Goal: Task Accomplishment & Management: Complete application form

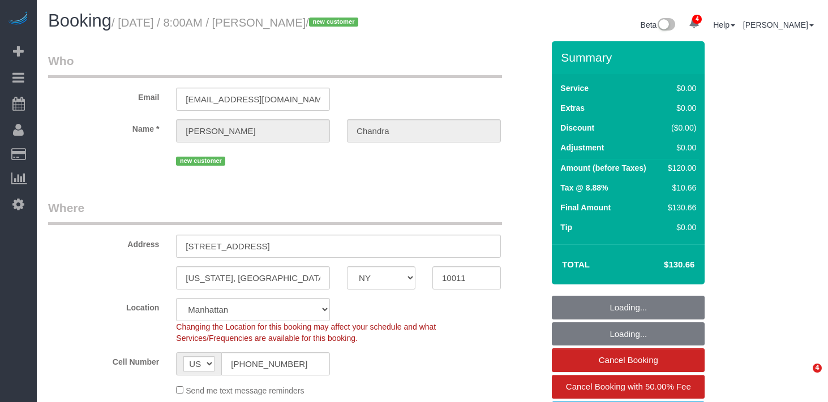
select select "NY"
select select "number:89"
select select "number:90"
select select "number:15"
select select "number:6"
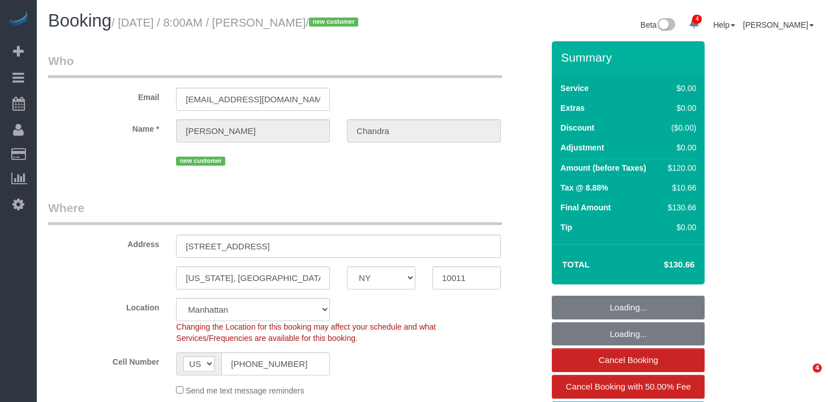
select select "spot1"
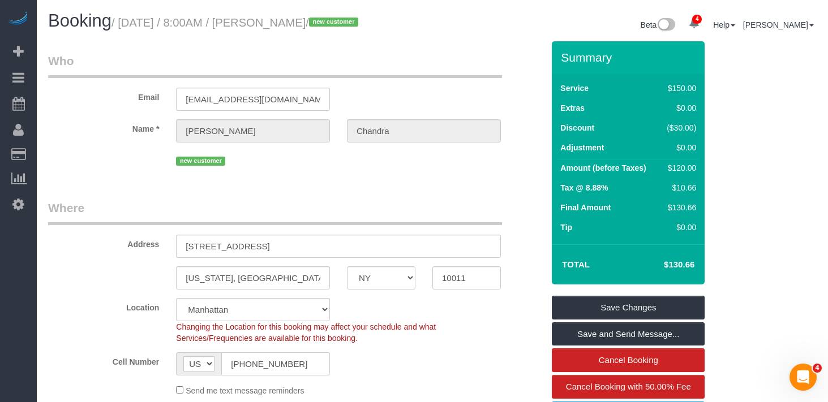
click at [275, 372] on input "[PHONE_NUMBER]" at bounding box center [275, 363] width 109 height 23
drag, startPoint x: 341, startPoint y: 25, endPoint x: 127, endPoint y: 15, distance: 214.1
click at [127, 15] on h1 "Booking / [DATE] / 8:00AM / [PERSON_NAME] / new customer" at bounding box center [236, 20] width 376 height 19
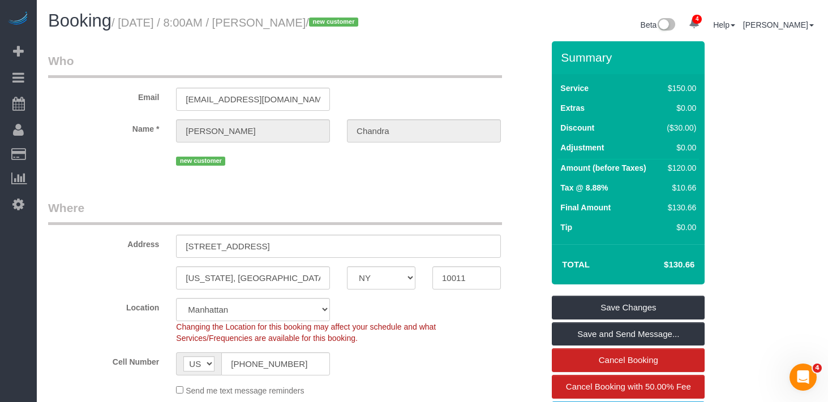
copy small "[DATE] / 8:00AM / [PERSON_NAME]"
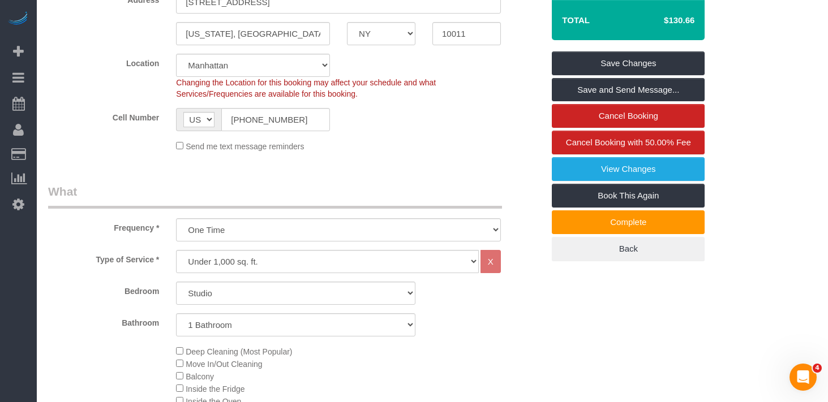
scroll to position [244, 0]
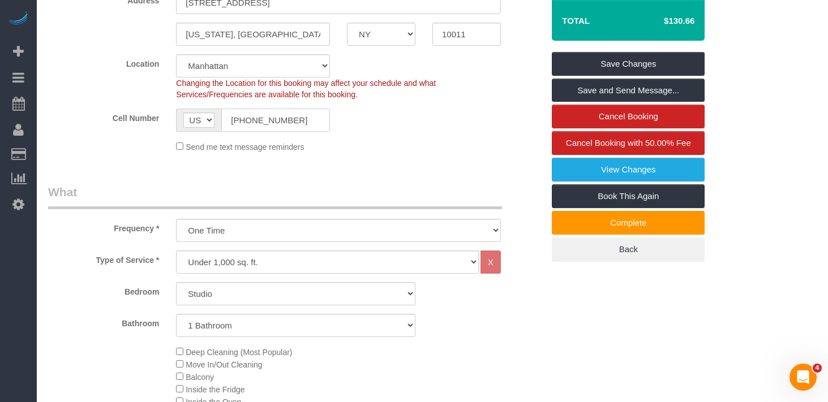
click at [288, 124] on input "[PHONE_NUMBER]" at bounding box center [275, 120] width 109 height 23
click at [287, 124] on input "[PHONE_NUMBER]" at bounding box center [275, 120] width 109 height 23
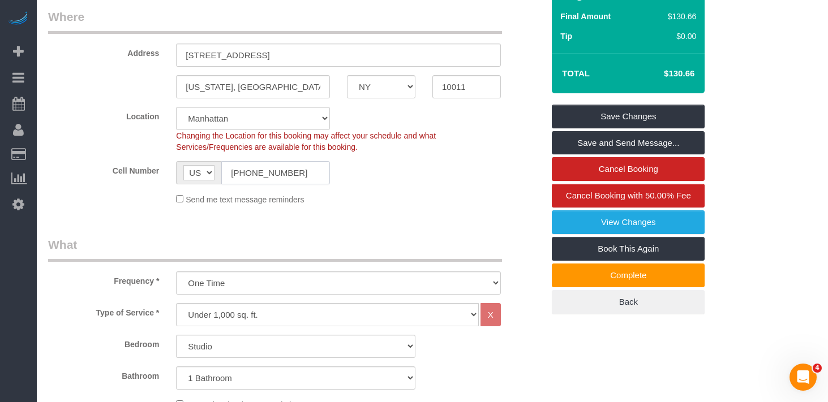
scroll to position [0, 0]
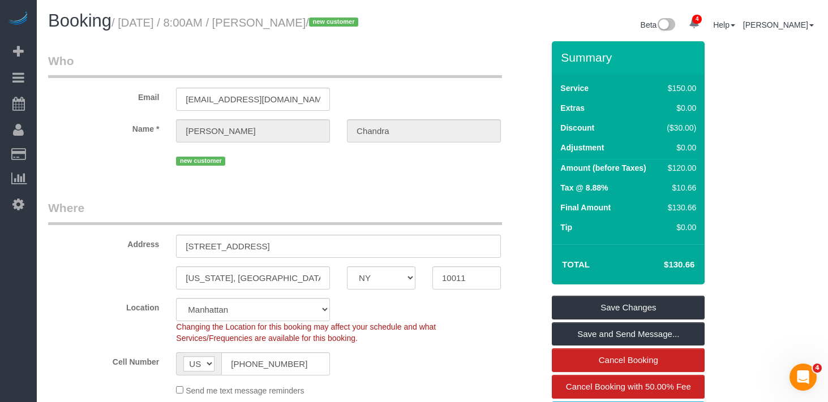
click at [294, 216] on legend "Where" at bounding box center [275, 212] width 454 height 25
drag, startPoint x: 315, startPoint y: 248, endPoint x: 325, endPoint y: 245, distance: 10.7
click at [315, 248] on input "[STREET_ADDRESS]" at bounding box center [338, 246] width 325 height 23
drag, startPoint x: 325, startPoint y: 245, endPoint x: 130, endPoint y: 238, distance: 195.3
click at [130, 238] on div "Address [STREET_ADDRESS]" at bounding box center [296, 229] width 512 height 58
